Goal: Find contact information: Find contact information

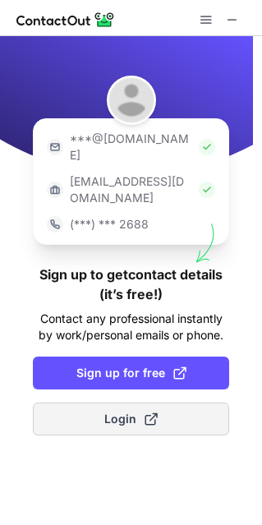
click at [142, 411] on span "Login" at bounding box center [130, 419] width 53 height 16
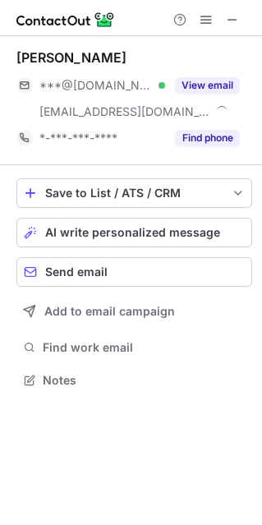
scroll to position [368, 262]
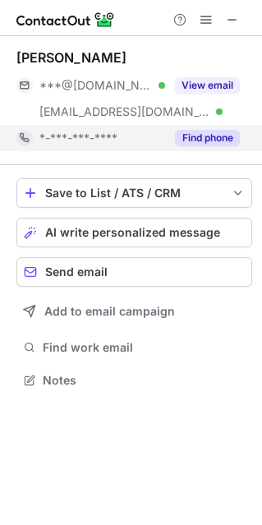
click at [198, 135] on button "Find phone" at bounding box center [207, 138] width 65 height 16
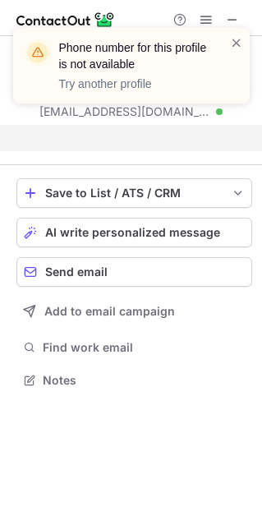
scroll to position [342, 262]
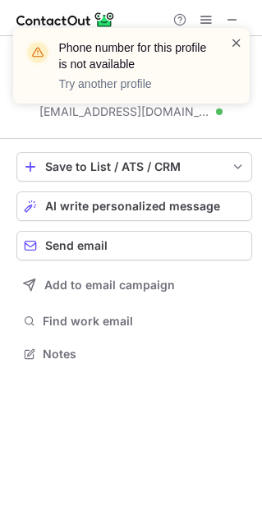
click at [236, 45] on span at bounding box center [236, 43] width 13 height 16
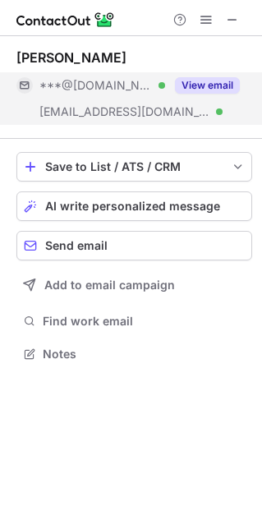
click at [205, 87] on button "View email" at bounding box center [207, 85] width 65 height 16
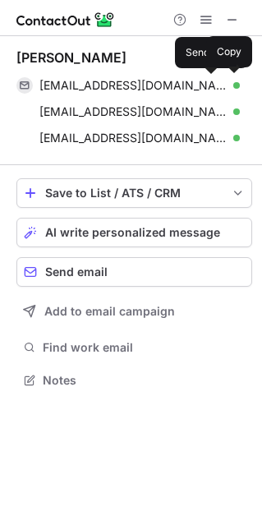
scroll to position [368, 262]
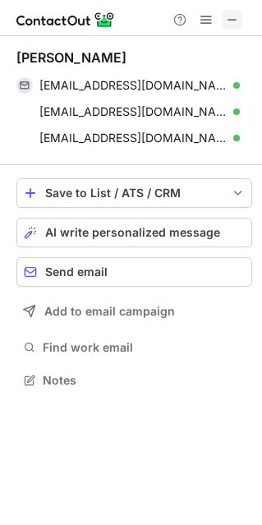
click at [229, 19] on span at bounding box center [232, 19] width 13 height 13
